Goal: Task Accomplishment & Management: Manage account settings

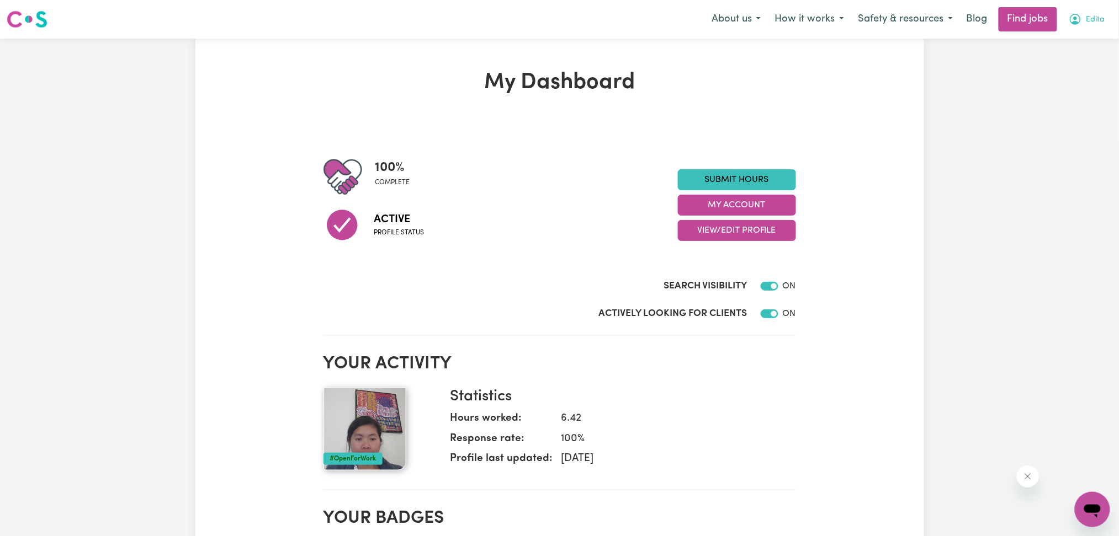
click at [1100, 15] on span "Edita" at bounding box center [1095, 20] width 19 height 12
click at [1072, 42] on link "My Account" at bounding box center [1067, 43] width 87 height 21
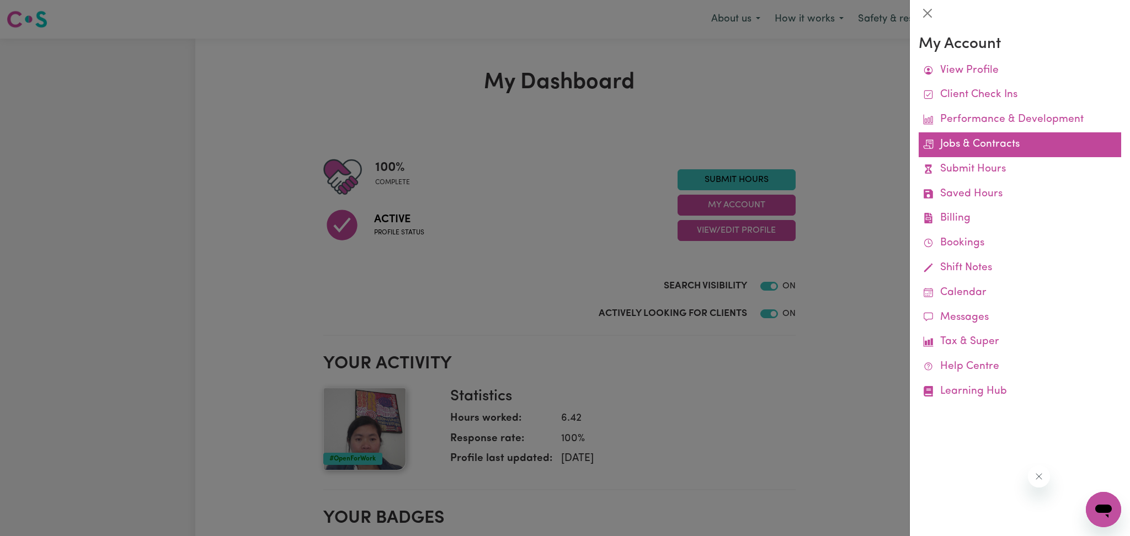
click at [992, 144] on link "Jobs & Contracts" at bounding box center [1020, 144] width 203 height 25
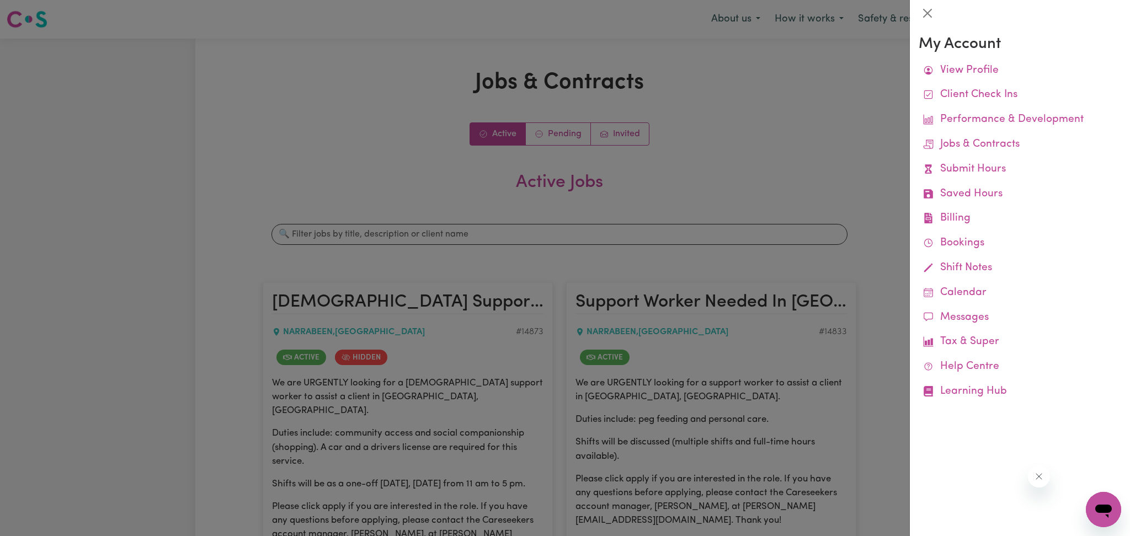
click at [327, 259] on div at bounding box center [565, 268] width 1130 height 536
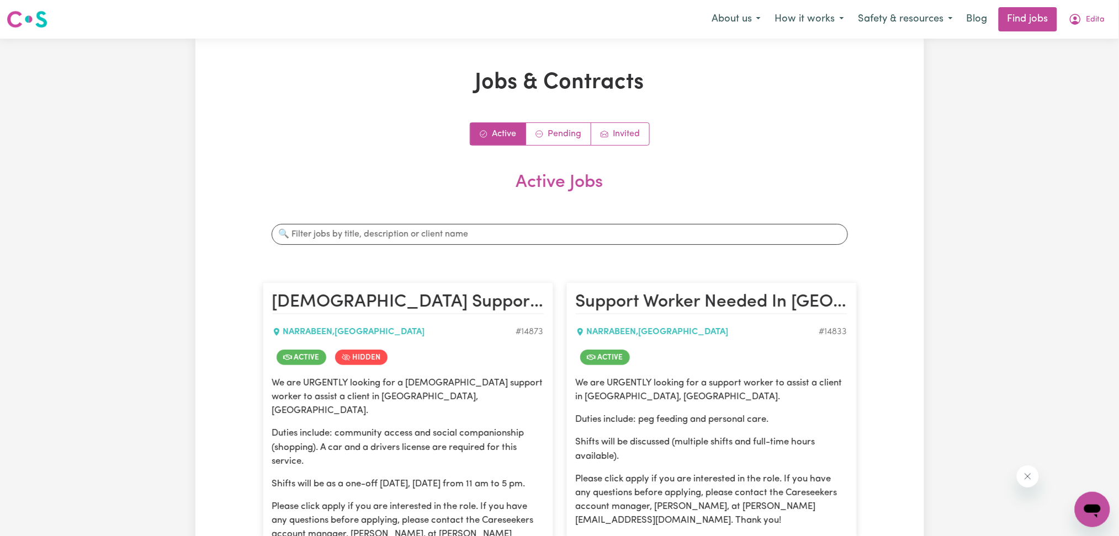
scroll to position [147, 0]
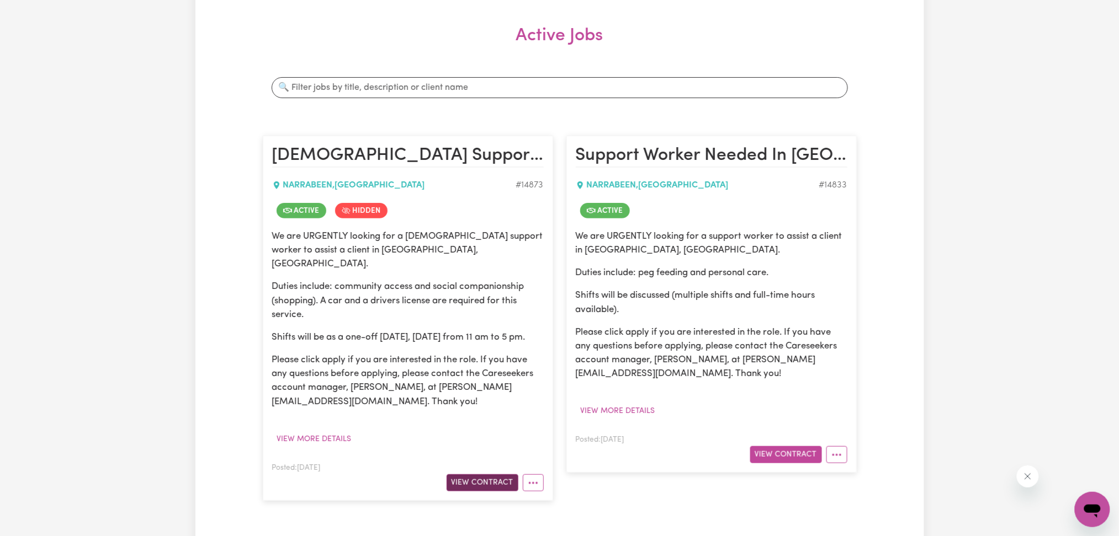
click at [487, 483] on button "View Contract" at bounding box center [482, 483] width 72 height 17
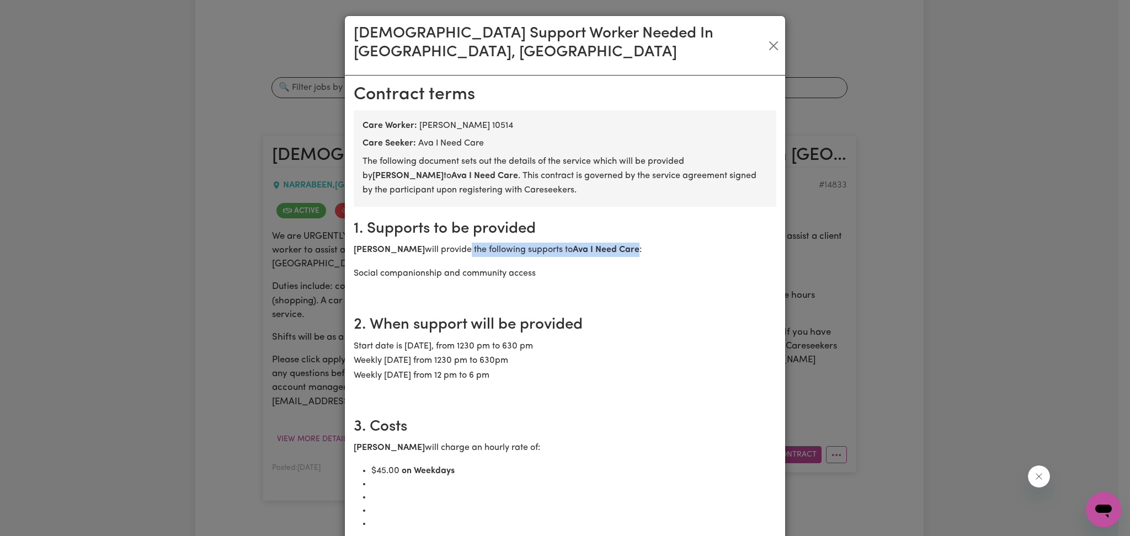
drag, startPoint x: 439, startPoint y: 227, endPoint x: 664, endPoint y: 303, distance: 237.5
click at [621, 247] on section "1. Supports to be provided [PERSON_NAME] will provide the following supports to…" at bounding box center [565, 255] width 423 height 96
click at [669, 316] on h2 "2. When support will be provided" at bounding box center [565, 325] width 423 height 19
click at [870, 362] on div "[DEMOGRAPHIC_DATA] Support Worker Needed In [GEOGRAPHIC_DATA], [GEOGRAPHIC_DATA…" at bounding box center [565, 268] width 1130 height 536
click at [766, 37] on button "Close" at bounding box center [773, 46] width 14 height 18
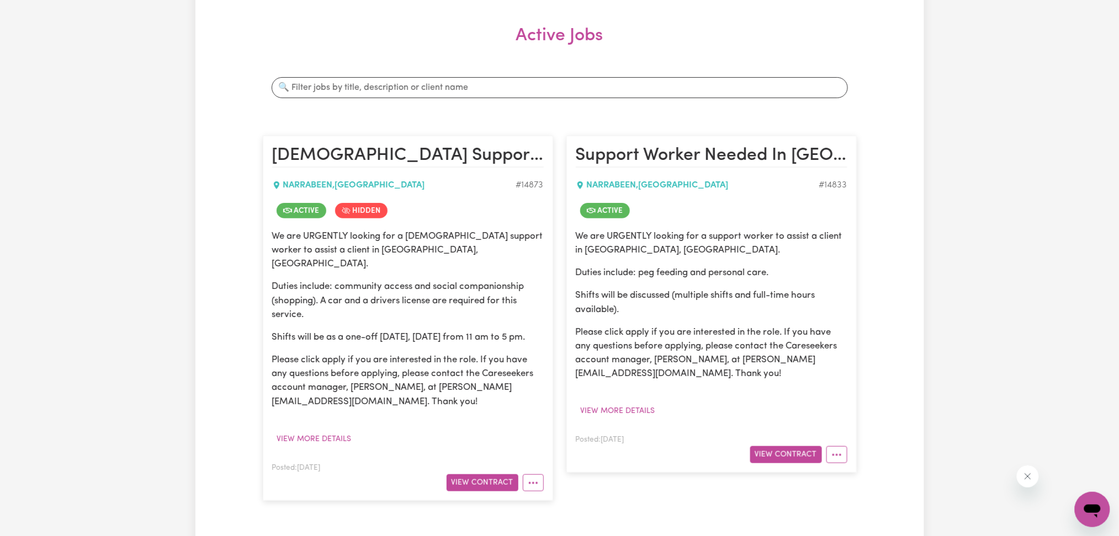
scroll to position [221, 0]
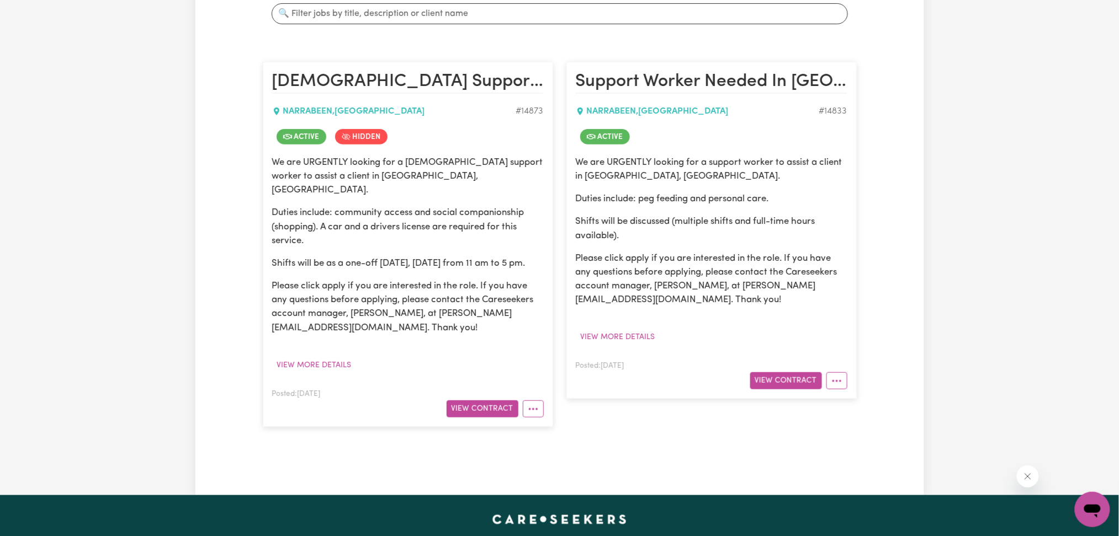
click at [790, 366] on div "Posted: [DATE] View Contract" at bounding box center [711, 374] width 271 height 30
click at [790, 379] on button "View Contract" at bounding box center [786, 380] width 72 height 17
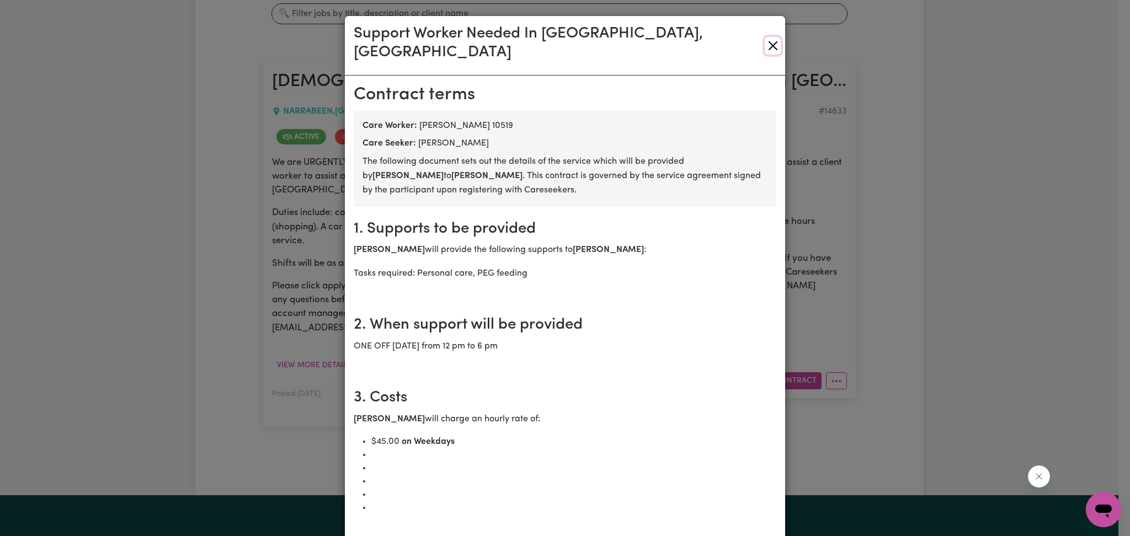
click at [765, 37] on button "Close" at bounding box center [773, 46] width 16 height 18
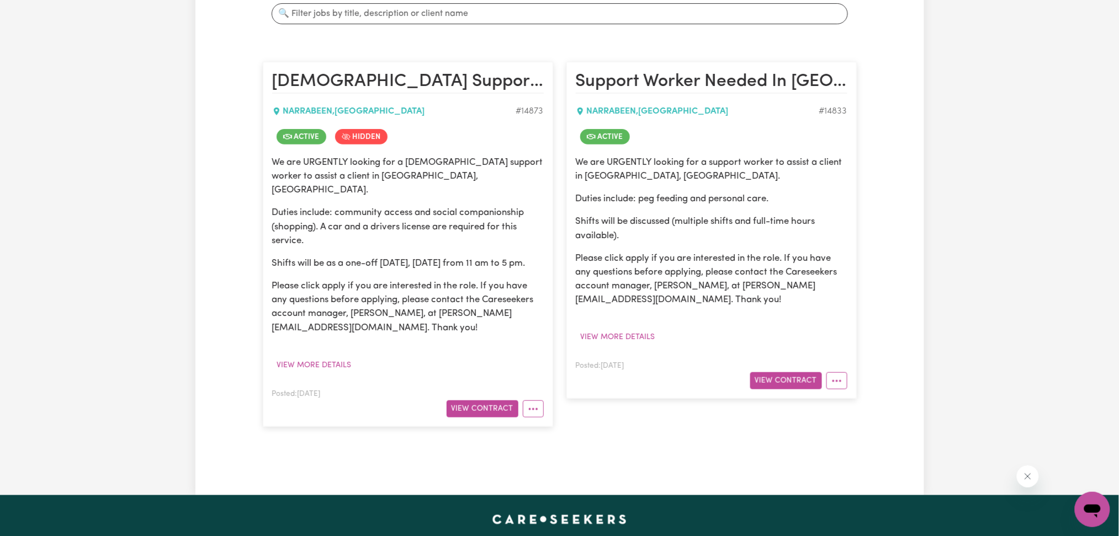
scroll to position [0, 0]
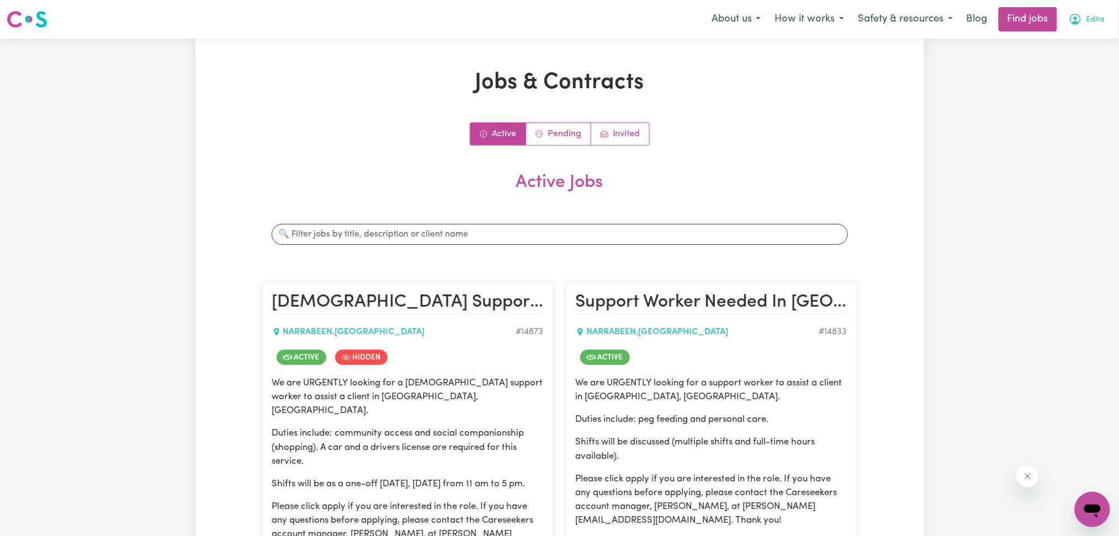
click at [1082, 24] on icon "My Account" at bounding box center [1074, 19] width 13 height 13
click at [1040, 88] on link "Logout" at bounding box center [1067, 84] width 87 height 21
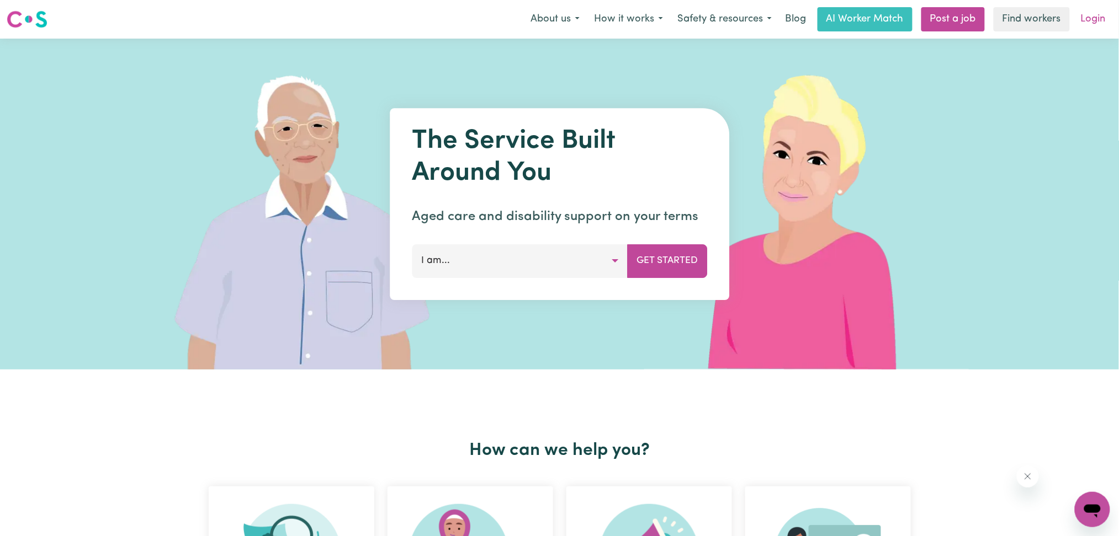
click at [1082, 22] on link "Login" at bounding box center [1093, 19] width 38 height 24
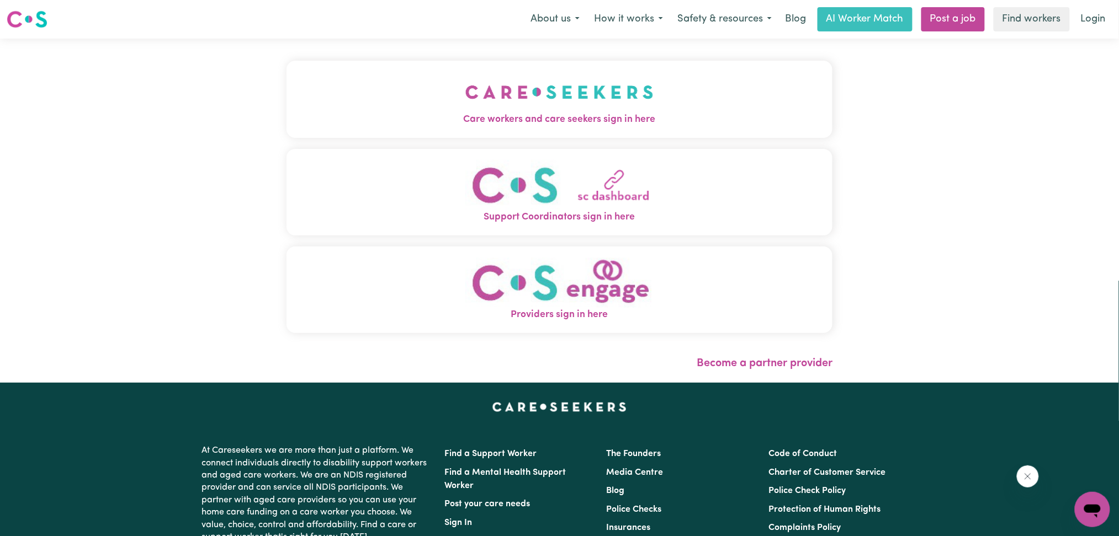
click at [494, 85] on div "Care workers and care seekers sign in here Support Coordinators sign in here Pr…" at bounding box center [560, 211] width 560 height 344
click at [408, 106] on button "Care workers and care seekers sign in here" at bounding box center [559, 99] width 546 height 77
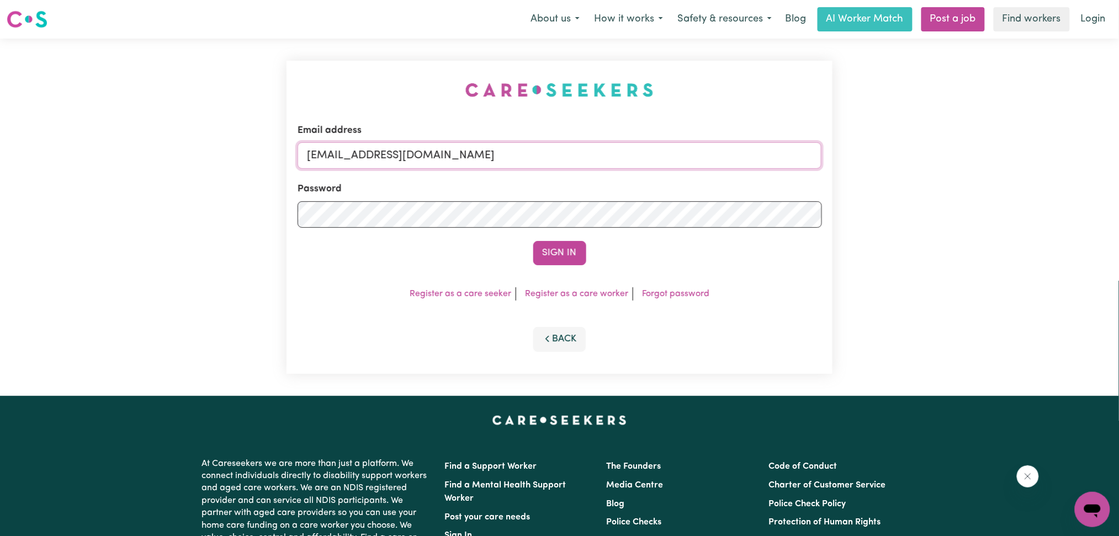
click at [430, 154] on input "[EMAIL_ADDRESS][DOMAIN_NAME]" at bounding box center [559, 155] width 524 height 26
drag, startPoint x: 364, startPoint y: 148, endPoint x: 842, endPoint y: 207, distance: 480.9
click at [842, 207] on div "Email address Superuser~[EMAIL_ADDRESS][DOMAIN_NAME] Password Sign In Register …" at bounding box center [559, 218] width 1119 height 358
type input "Superuser~[EMAIL_ADDRESS][DOMAIN_NAME]"
click at [569, 260] on button "Sign In" at bounding box center [559, 253] width 53 height 24
